Goal: Check status

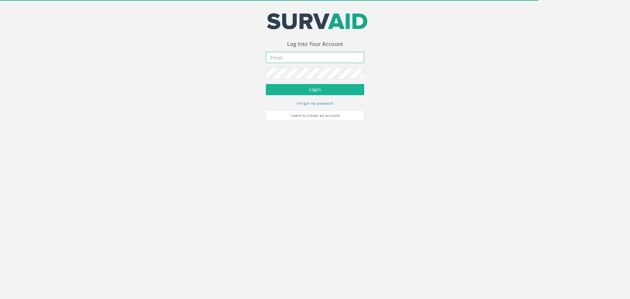
click at [282, 55] on input "email" at bounding box center [315, 57] width 98 height 11
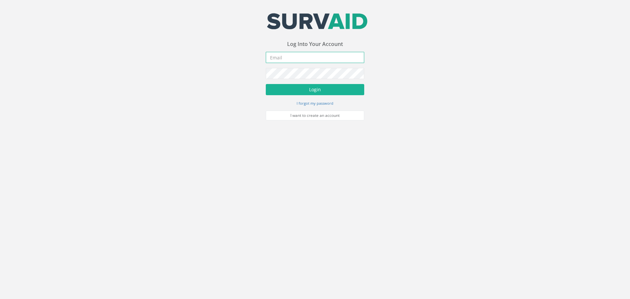
type input "[EMAIL_ADDRESS][DOMAIN_NAME]"
click at [317, 89] on button "Login" at bounding box center [315, 89] width 98 height 11
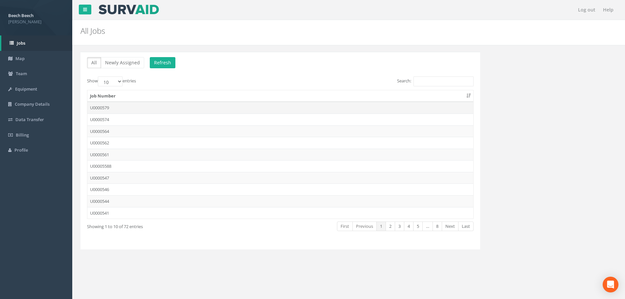
click at [105, 109] on td "U0000579" at bounding box center [280, 108] width 386 height 12
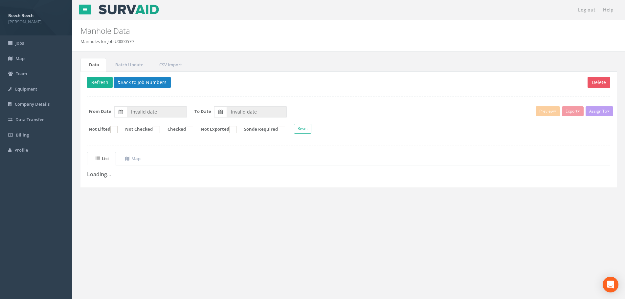
type input "[DATE]"
